Goal: Task Accomplishment & Management: Use online tool/utility

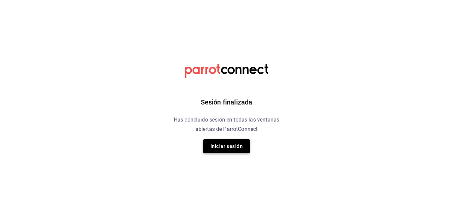
click at [229, 146] on button "Iniciar sesión" at bounding box center [226, 146] width 47 height 14
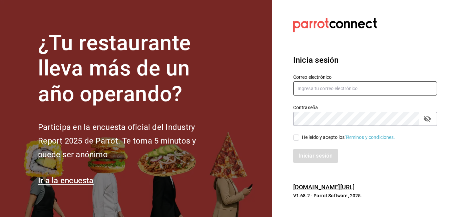
type input "MARIO.NINO@GRUPOCOSTENO.COM"
click at [299, 136] on span "He leído y acepto los Términos y condiciones." at bounding box center [347, 137] width 96 height 7
click at [299, 136] on input "He leído y acepto los Términos y condiciones." at bounding box center [296, 137] width 6 height 6
checkbox input "true"
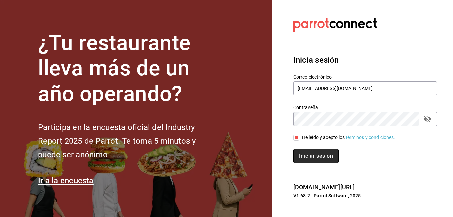
click at [309, 152] on button "Iniciar sesión" at bounding box center [315, 156] width 45 height 14
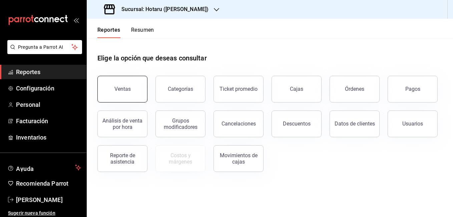
click at [124, 102] on div "Ventas" at bounding box center [118, 85] width 58 height 35
click at [127, 88] on div "Ventas" at bounding box center [122, 89] width 16 height 6
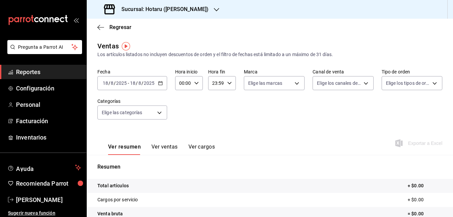
click at [160, 81] on icon "button" at bounding box center [160, 83] width 5 height 5
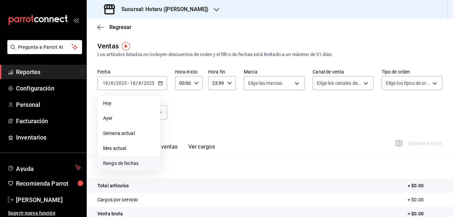
click at [113, 161] on span "Rango de fechas" at bounding box center [129, 163] width 52 height 7
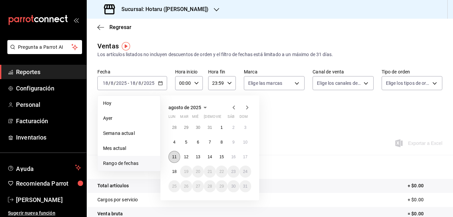
click at [177, 156] on button "11" at bounding box center [174, 157] width 12 height 12
click at [176, 169] on abbr "18" at bounding box center [174, 171] width 4 height 5
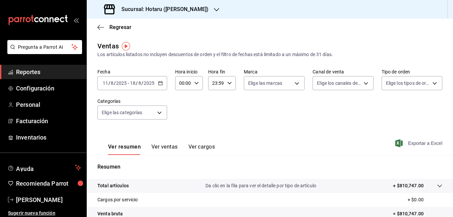
click at [408, 141] on span "Exportar a Excel" at bounding box center [420, 143] width 46 height 8
